Goal: Task Accomplishment & Management: Use online tool/utility

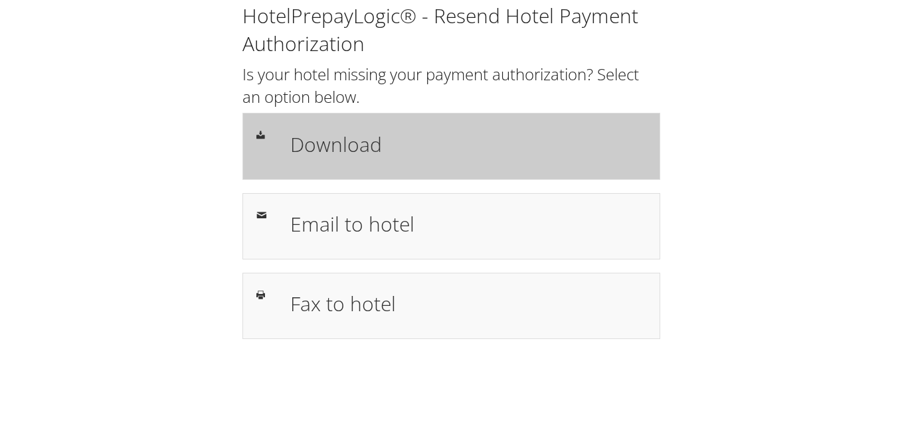
click at [523, 124] on div "Download" at bounding box center [451, 146] width 418 height 66
click at [426, 159] on div "Download" at bounding box center [468, 146] width 376 height 39
drag, startPoint x: 0, startPoint y: 0, endPoint x: 363, endPoint y: 149, distance: 391.9
click at [363, 149] on h1 "Download" at bounding box center [468, 144] width 356 height 30
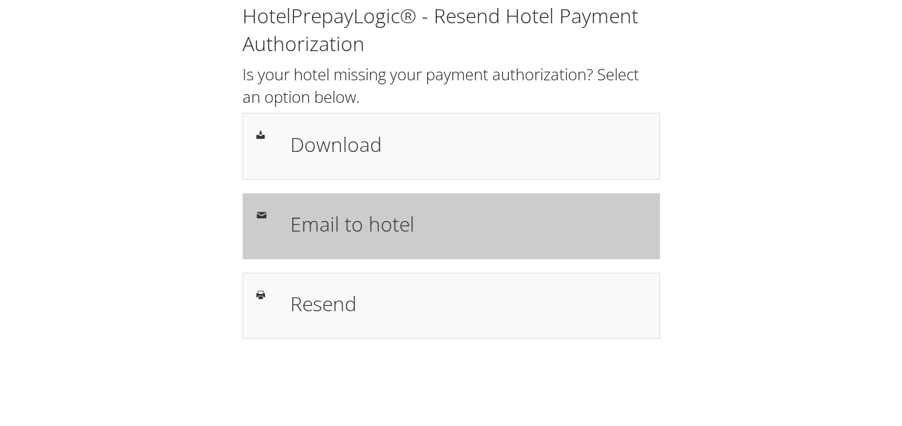
click at [363, 220] on h1 "Email to hotel" at bounding box center [468, 224] width 356 height 30
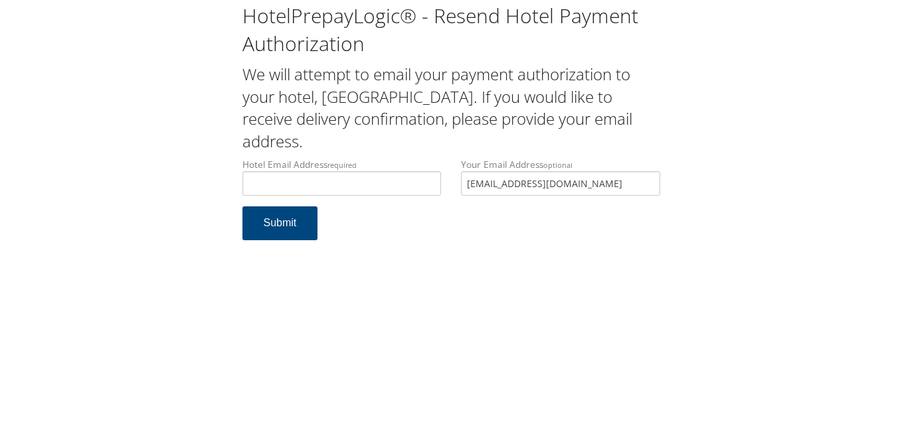
click at [436, 74] on h2 "We will attempt to email your payment authorization to your hotel, [GEOGRAPHIC_…" at bounding box center [451, 107] width 418 height 89
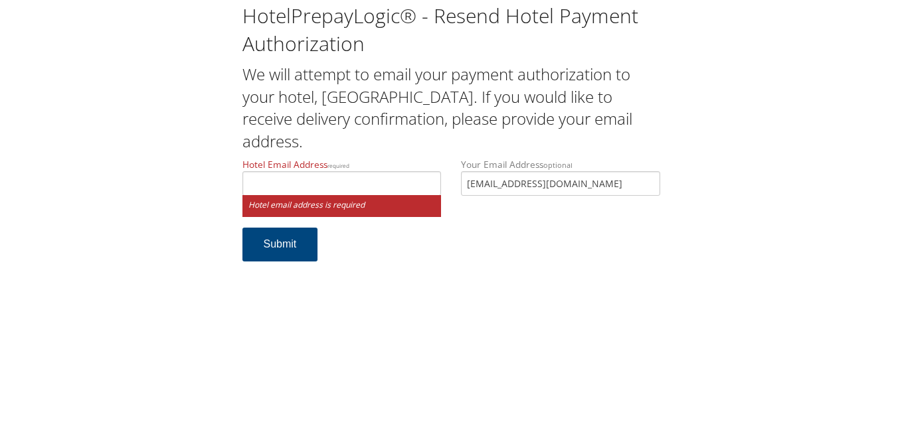
click at [416, 161] on label "Hotel Email Address required" at bounding box center [341, 177] width 199 height 38
click at [416, 171] on input "Hotel Email Address required" at bounding box center [341, 183] width 199 height 25
click at [391, 175] on input "Hotel Email Address required" at bounding box center [341, 183] width 199 height 25
drag, startPoint x: 388, startPoint y: 157, endPoint x: 382, endPoint y: 168, distance: 13.1
click at [388, 157] on div "HotelPrepayLogic® - Resend Hotel Payment Authorization We will attempt to email…" at bounding box center [451, 138] width 438 height 273
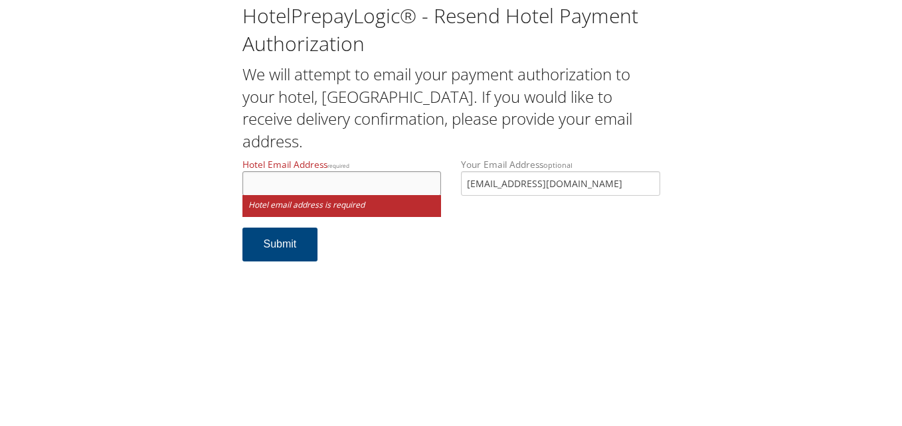
click at [386, 188] on input "Hotel Email Address required" at bounding box center [341, 183] width 199 height 25
click at [385, 164] on label "Hotel Email Address required" at bounding box center [341, 177] width 199 height 38
click at [385, 171] on input "Hotel Email Address required" at bounding box center [341, 183] width 199 height 25
click at [368, 197] on small "Hotel email address is required" at bounding box center [341, 206] width 199 height 22
click at [373, 183] on input "Hotel Email Address required" at bounding box center [341, 183] width 199 height 25
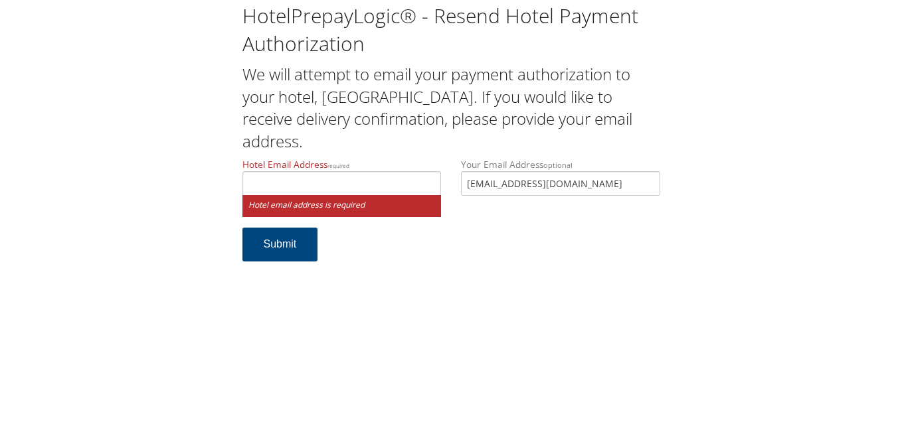
drag, startPoint x: 375, startPoint y: 157, endPoint x: 373, endPoint y: 166, distance: 9.4
click at [375, 157] on div "HotelPrepayLogic® - Resend Hotel Payment Authorization We will attempt to email…" at bounding box center [451, 138] width 438 height 273
drag, startPoint x: 371, startPoint y: 181, endPoint x: 369, endPoint y: 158, distance: 22.6
click at [371, 181] on input "Hotel Email Address required" at bounding box center [341, 183] width 199 height 25
click at [372, 154] on div "HotelPrepayLogic® - Resend Hotel Payment Authorization We will attempt to email…" at bounding box center [451, 138] width 438 height 273
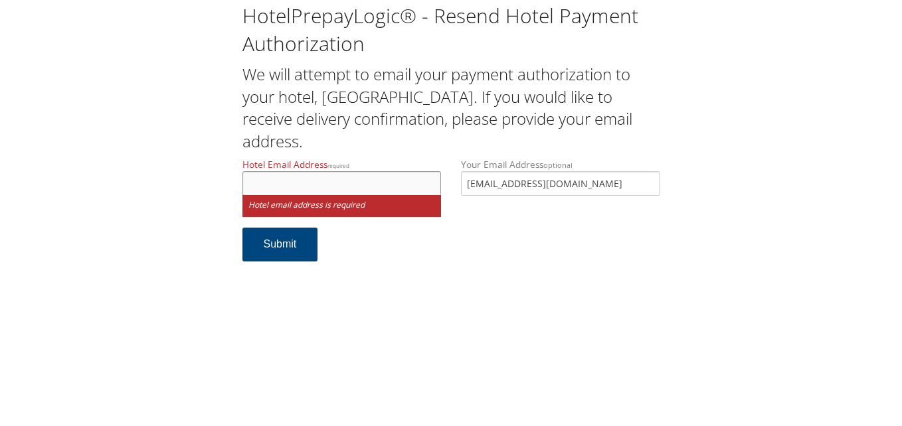
click at [367, 181] on input "Hotel Email Address required" at bounding box center [341, 183] width 199 height 25
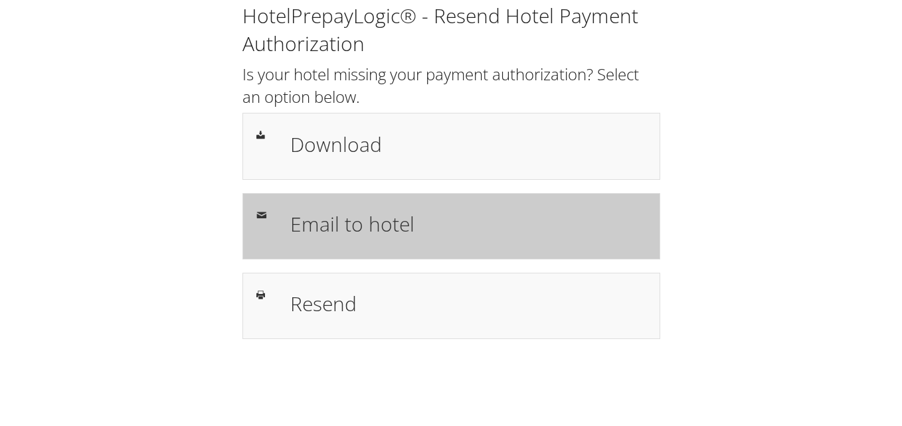
click at [483, 234] on h1 "Email to hotel" at bounding box center [468, 224] width 356 height 30
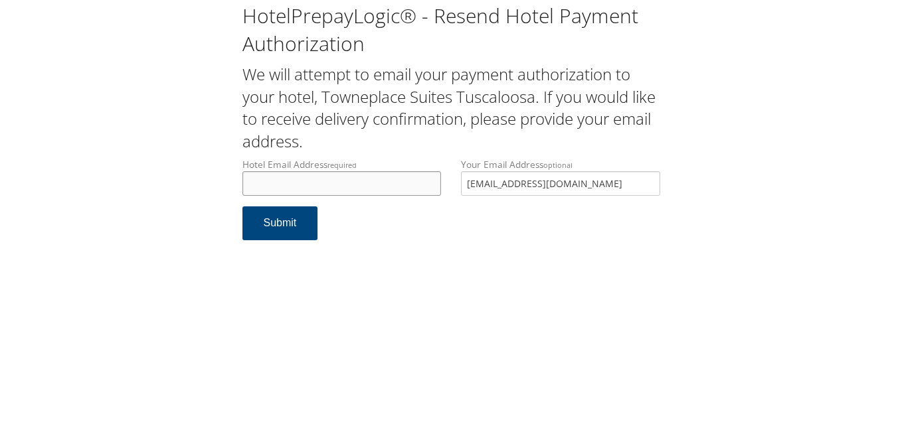
click at [313, 189] on input "Hotel Email Address required" at bounding box center [341, 183] width 199 height 25
click at [382, 142] on h2 "We will attempt to email your payment authorization to your hotel, Towneplace S…" at bounding box center [451, 107] width 418 height 89
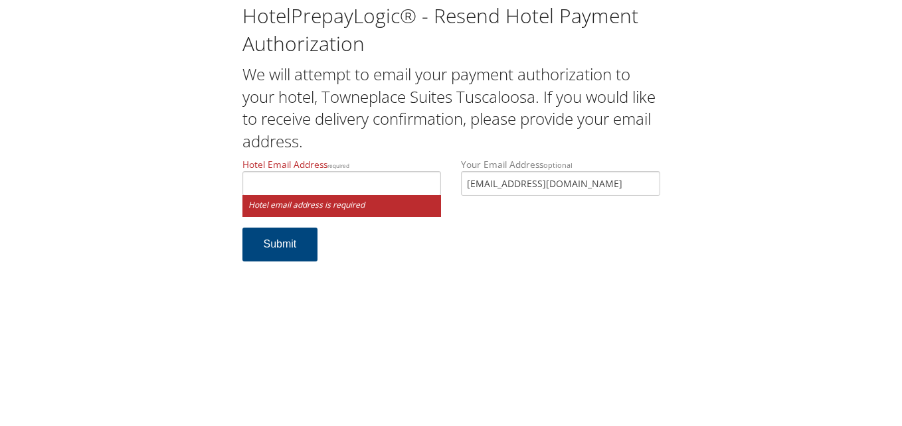
click at [539, 70] on h2 "We will attempt to email your payment authorization to your hotel, Towneplace S…" at bounding box center [451, 107] width 418 height 89
click at [350, 164] on label "Hotel Email Address required" at bounding box center [341, 177] width 199 height 38
click at [350, 171] on input "Hotel Email Address required" at bounding box center [341, 183] width 199 height 25
click at [327, 173] on input "Hotel Email Address required" at bounding box center [341, 183] width 199 height 25
click at [353, 164] on label "Hotel Email Address required" at bounding box center [341, 177] width 199 height 38
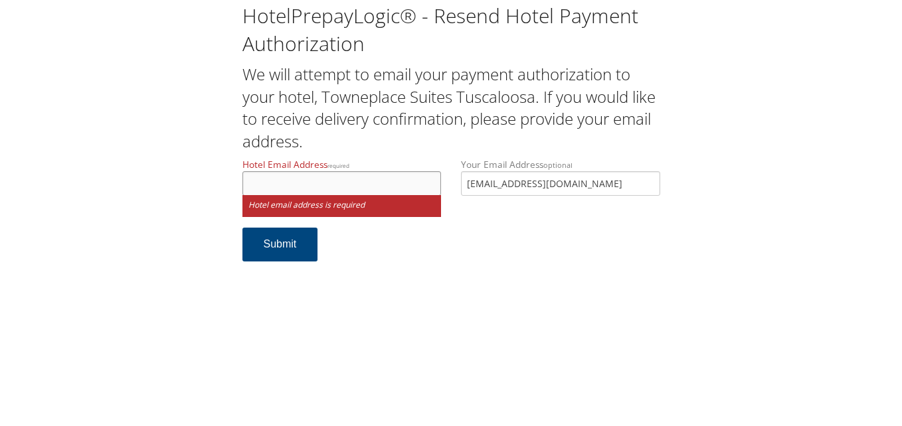
click at [353, 171] on input "Hotel Email Address required" at bounding box center [341, 183] width 199 height 25
drag, startPoint x: 323, startPoint y: 185, endPoint x: 351, endPoint y: 169, distance: 31.8
click at [323, 185] on input "Hotel Email Address required" at bounding box center [341, 183] width 199 height 25
type input "JUESCRELA@VAHGHOTELS.COM"
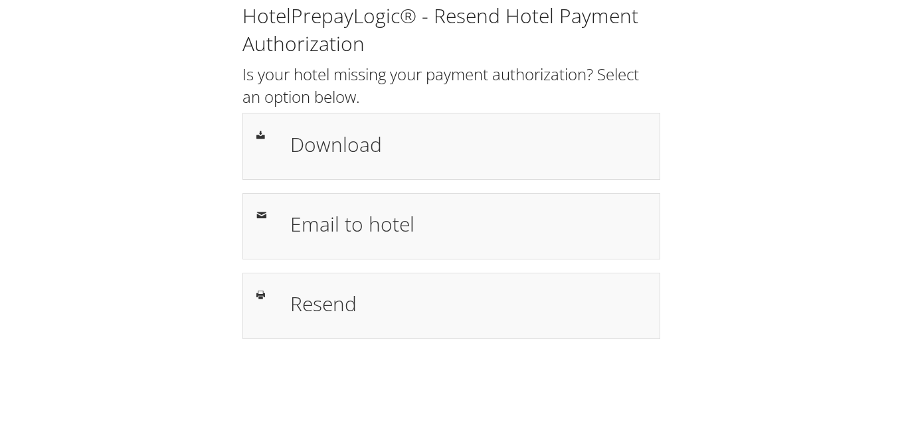
click at [802, 286] on div "HotelPrepayLogic® - Resend Hotel Payment Authorization Is your hotel missing yo…" at bounding box center [450, 176] width 875 height 353
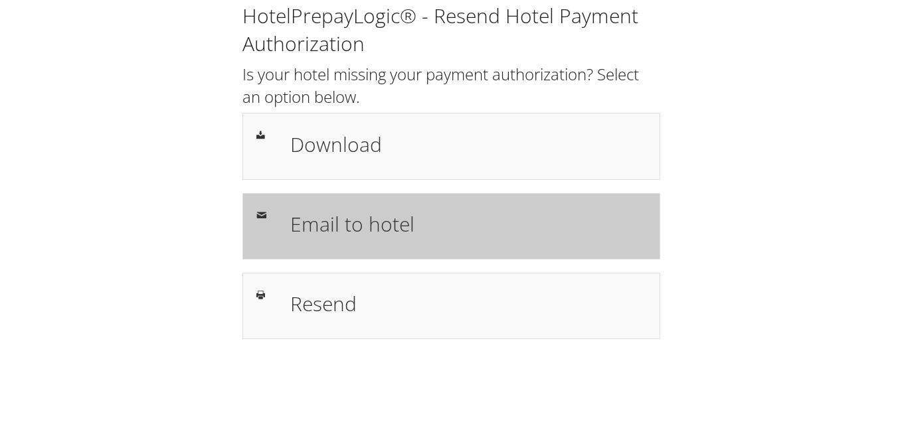
click at [387, 222] on h1 "Email to hotel" at bounding box center [468, 224] width 356 height 30
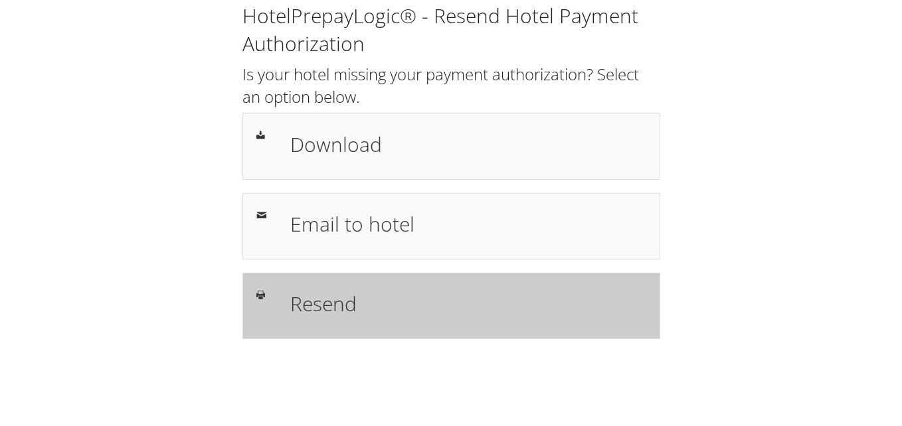
click at [321, 289] on h1 "Resend" at bounding box center [468, 304] width 356 height 30
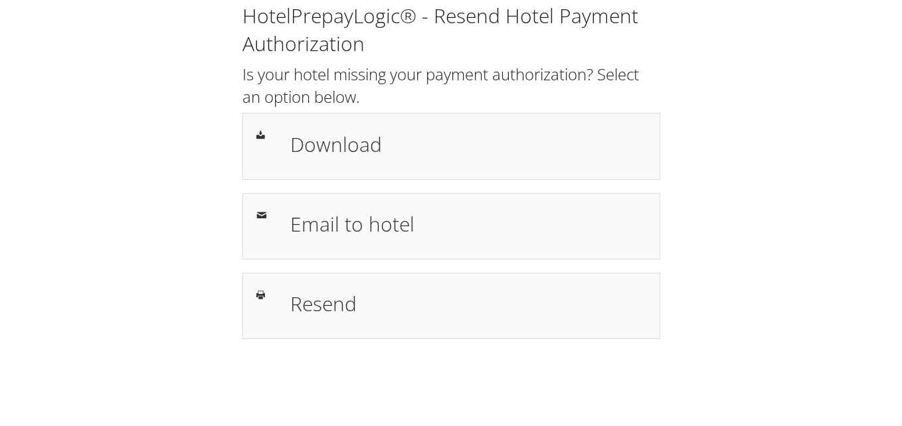
click at [815, 118] on div "HotelPrepayLogic® - Resend Hotel Payment Authorization Is your hotel missing yo…" at bounding box center [450, 176] width 875 height 353
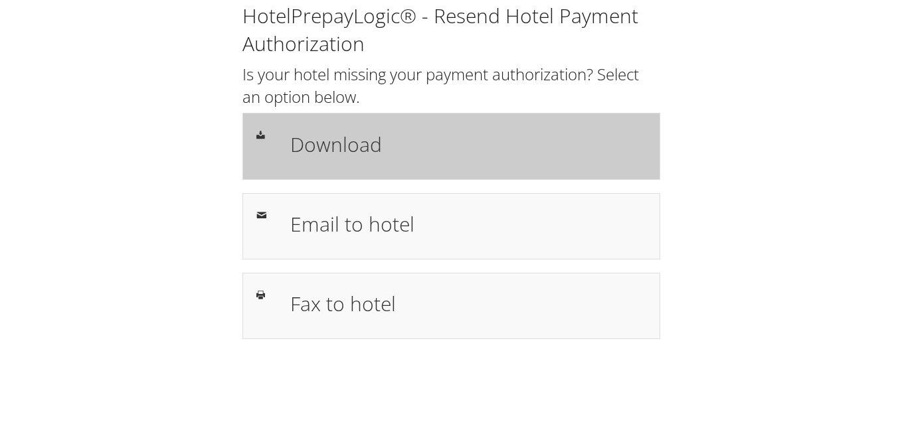
click at [444, 141] on h1 "Download" at bounding box center [468, 144] width 356 height 30
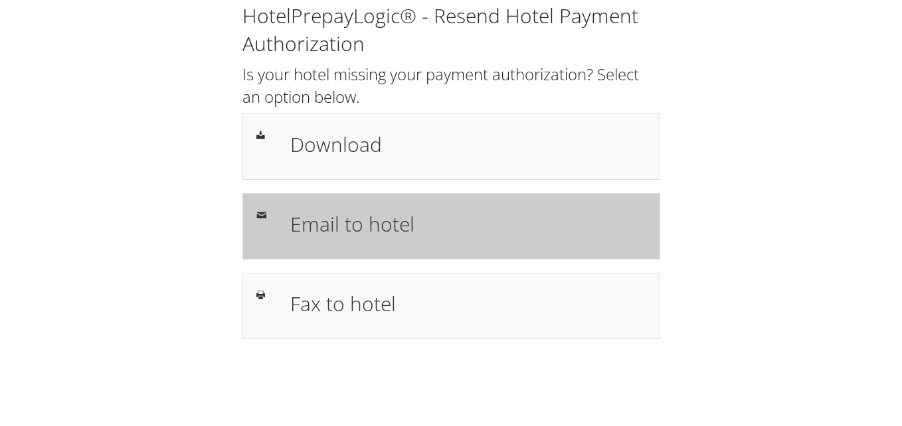
click at [493, 239] on div "Email to hotel" at bounding box center [468, 226] width 376 height 39
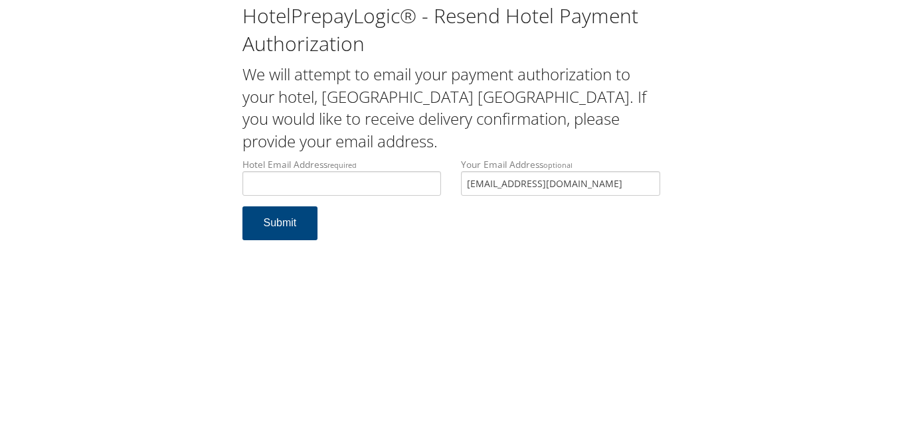
drag, startPoint x: 411, startPoint y: 144, endPoint x: 384, endPoint y: 179, distance: 44.1
click at [411, 144] on h2 "We will attempt to email your payment authorization to your hotel, Hampton Inn …" at bounding box center [451, 107] width 418 height 89
drag, startPoint x: 372, startPoint y: 191, endPoint x: 370, endPoint y: 179, distance: 12.1
click at [372, 191] on input "Hotel Email Address required" at bounding box center [341, 183] width 199 height 25
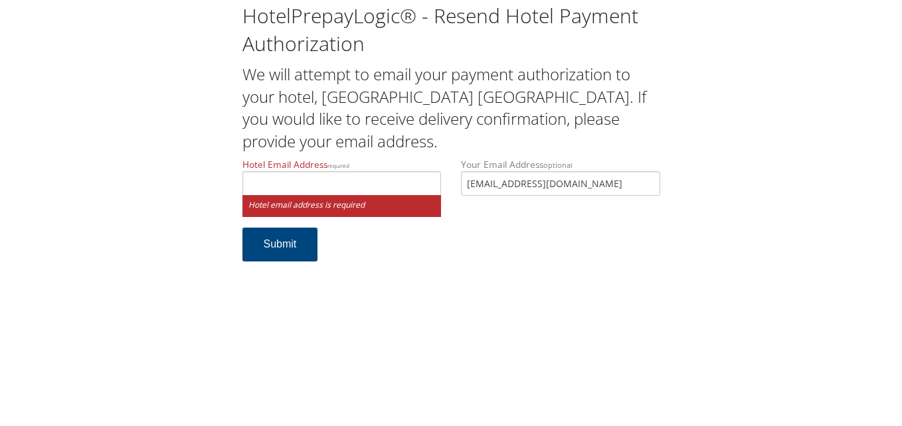
click at [379, 157] on div "HotelPrepayLogic® - Resend Hotel Payment Authorization We will attempt to email…" at bounding box center [451, 138] width 438 height 273
click at [380, 185] on input "Hotel Email Address required" at bounding box center [341, 183] width 199 height 25
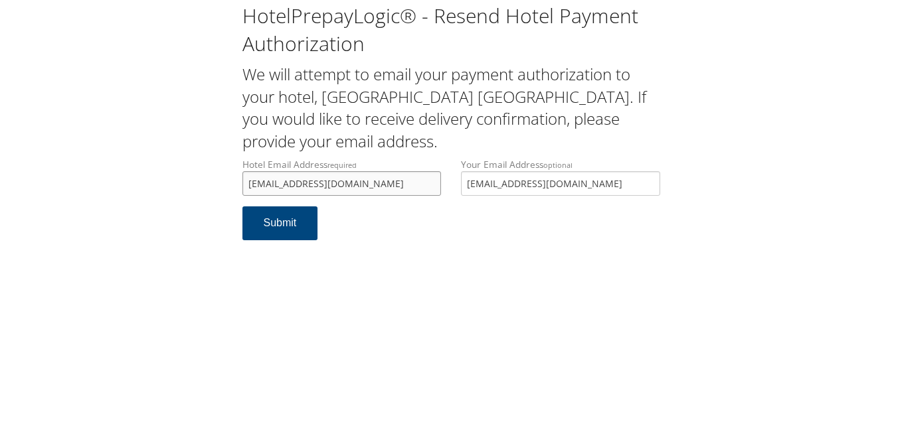
click at [404, 180] on input "frontdeskhamptonyc@g-rem.com" at bounding box center [341, 183] width 199 height 25
click at [347, 184] on input "frontdeskhamptonyc@g-rem.com" at bounding box center [341, 183] width 199 height 25
click at [404, 180] on input "frontdeskhamptonyc@g-rem.com" at bounding box center [341, 183] width 199 height 25
type input "frontdeskhamptonyc@g-rem.com"
click at [291, 223] on button "Submit" at bounding box center [280, 224] width 76 height 34
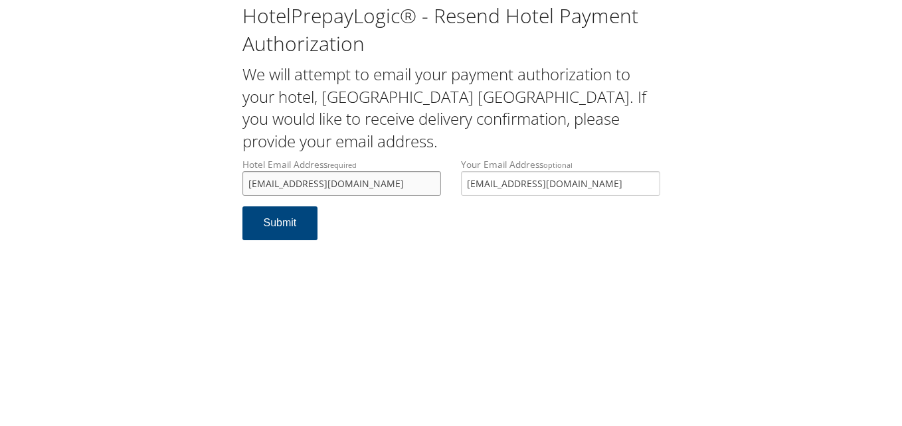
click at [393, 184] on input "[EMAIL_ADDRESS][DOMAIN_NAME]" at bounding box center [341, 183] width 199 height 25
click at [347, 185] on input "[EMAIL_ADDRESS][DOMAIN_NAME]" at bounding box center [341, 183] width 199 height 25
click at [388, 179] on input "[EMAIL_ADDRESS][DOMAIN_NAME]" at bounding box center [341, 183] width 199 height 25
click at [327, 183] on input "[EMAIL_ADDRESS][DOMAIN_NAME]" at bounding box center [341, 183] width 199 height 25
click at [406, 171] on input "[EMAIL_ADDRESS][DOMAIN_NAME]" at bounding box center [341, 183] width 199 height 25
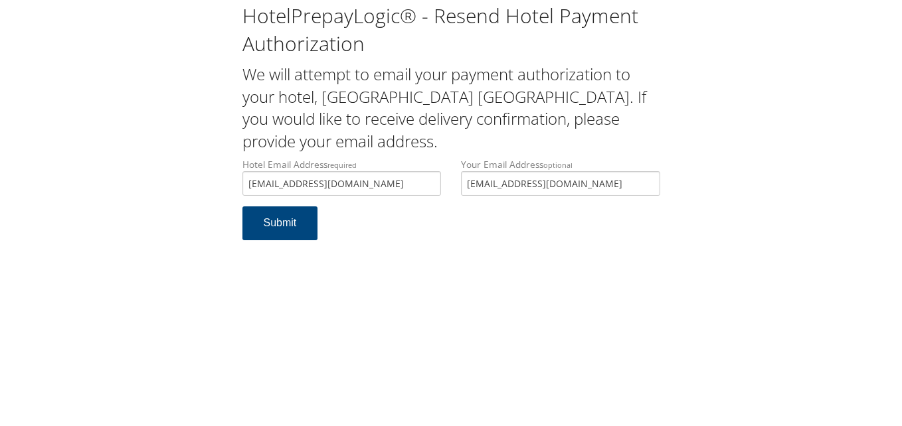
click at [778, 197] on div "HotelPrepayLogic® - Resend Hotel Payment Authorization We will attempt to email…" at bounding box center [450, 127] width 875 height 254
drag, startPoint x: 418, startPoint y: 191, endPoint x: 195, endPoint y: 168, distance: 224.3
click at [198, 172] on div "HotelPrepayLogic® - Resend Hotel Payment Authorization We will attempt to email…" at bounding box center [450, 127] width 875 height 254
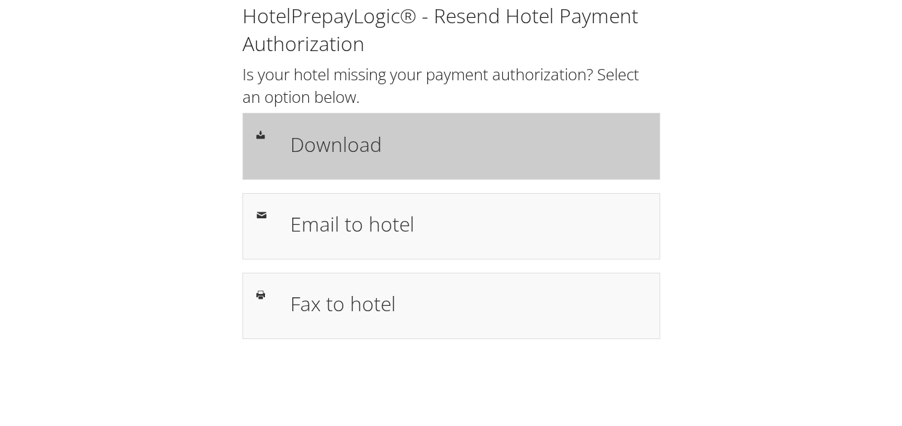
click at [285, 149] on div "Download" at bounding box center [468, 146] width 376 height 39
click at [451, 141] on h1 "Download" at bounding box center [468, 144] width 356 height 30
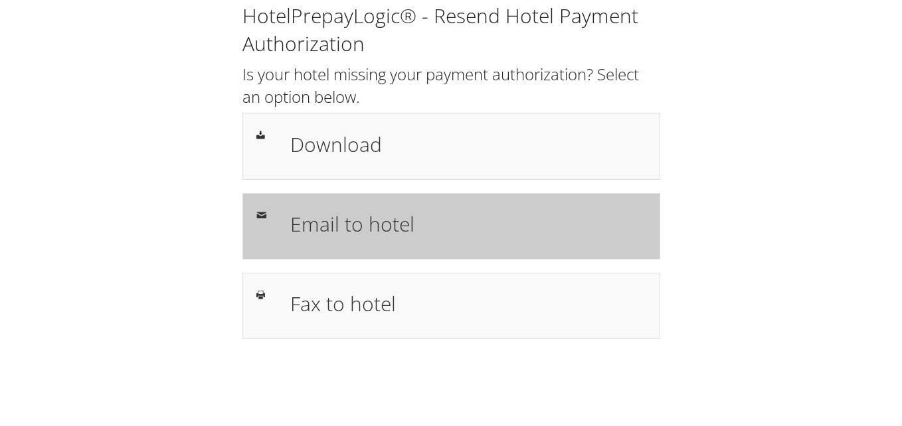
click at [426, 237] on h1 "Email to hotel" at bounding box center [468, 224] width 356 height 30
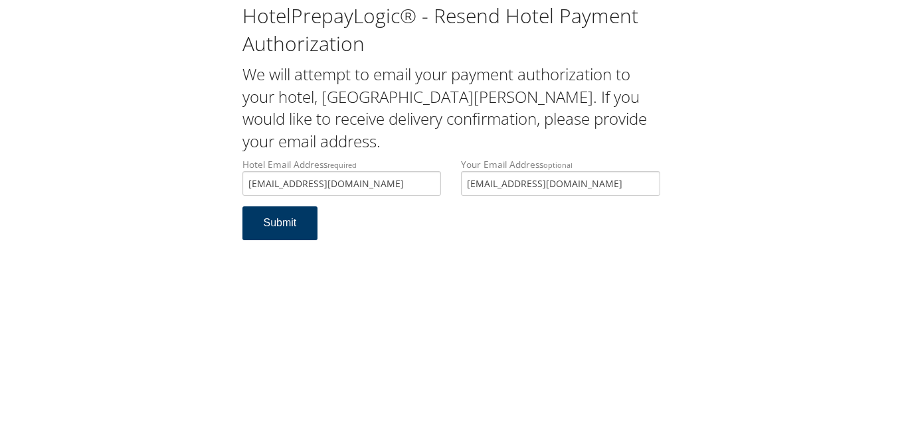
type input "[EMAIL_ADDRESS][DOMAIN_NAME]"
click at [302, 218] on button "Submit" at bounding box center [280, 224] width 76 height 34
drag, startPoint x: 365, startPoint y: 181, endPoint x: 168, endPoint y: 176, distance: 196.6
click at [168, 176] on div "HotelPrepayLogic® - Resend Hotel Payment Authorization We will attempt to email…" at bounding box center [450, 127] width 875 height 254
click at [604, 333] on div "HotelPrepayLogic® - Resend Hotel Payment Authorization We will attempt to email…" at bounding box center [451, 213] width 902 height 426
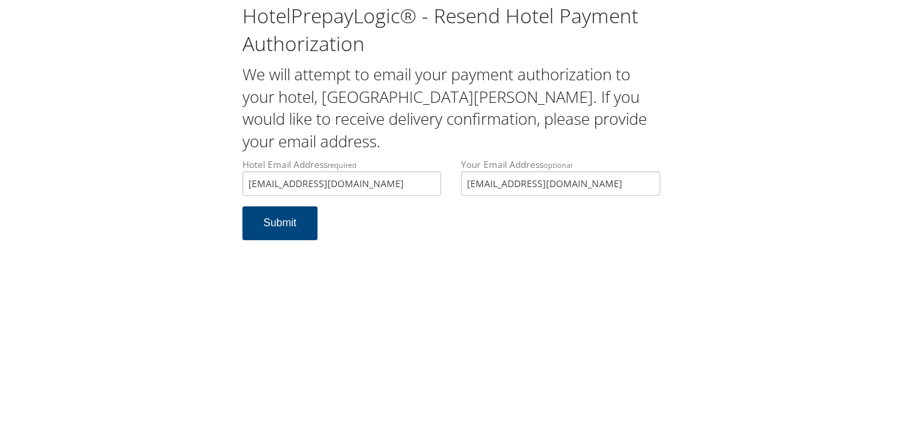
click at [615, 326] on div "HotelPrepayLogic® - Resend Hotel Payment Authorization We will attempt to email…" at bounding box center [451, 213] width 902 height 426
click at [598, 307] on div "HotelPrepayLogic® - Resend Hotel Payment Authorization We will attempt to email…" at bounding box center [451, 213] width 902 height 426
click at [578, 307] on div "HotelPrepayLogic® - Resend Hotel Payment Authorization We will attempt to email…" at bounding box center [451, 213] width 902 height 426
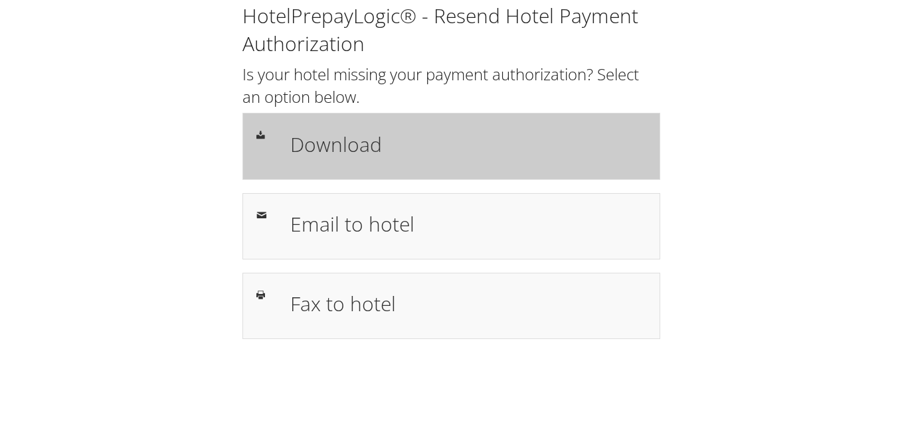
click at [363, 126] on div "Download" at bounding box center [451, 146] width 418 height 66
click at [407, 161] on div "Download" at bounding box center [468, 146] width 376 height 39
click at [284, 153] on div "Download" at bounding box center [468, 146] width 376 height 39
click at [451, 161] on div "Download" at bounding box center [468, 146] width 376 height 39
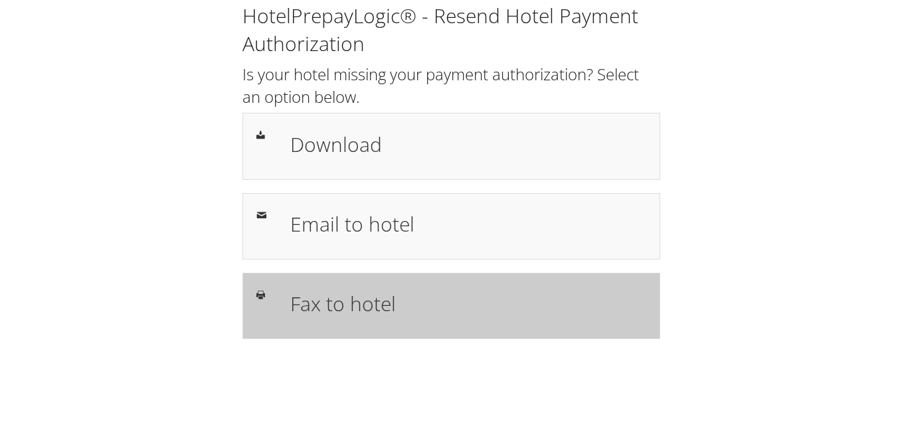
click at [486, 292] on h1 "Fax to hotel" at bounding box center [468, 304] width 356 height 30
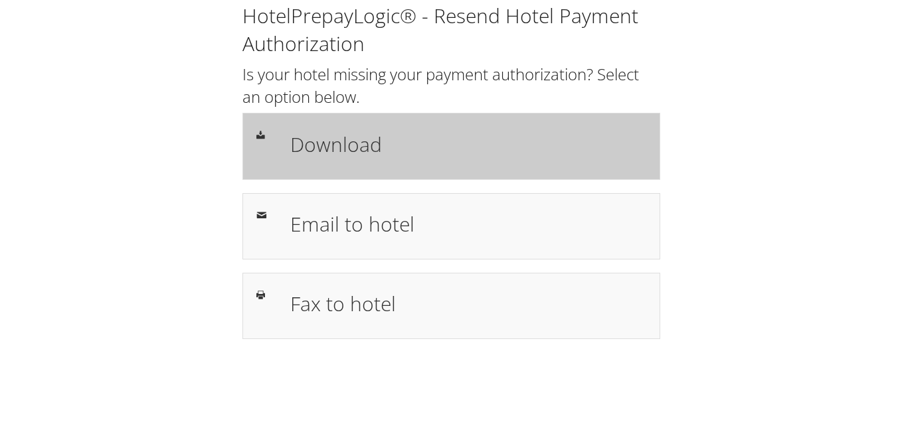
click at [370, 148] on h1 "Download" at bounding box center [468, 144] width 356 height 30
